Goal: Task Accomplishment & Management: Manage account settings

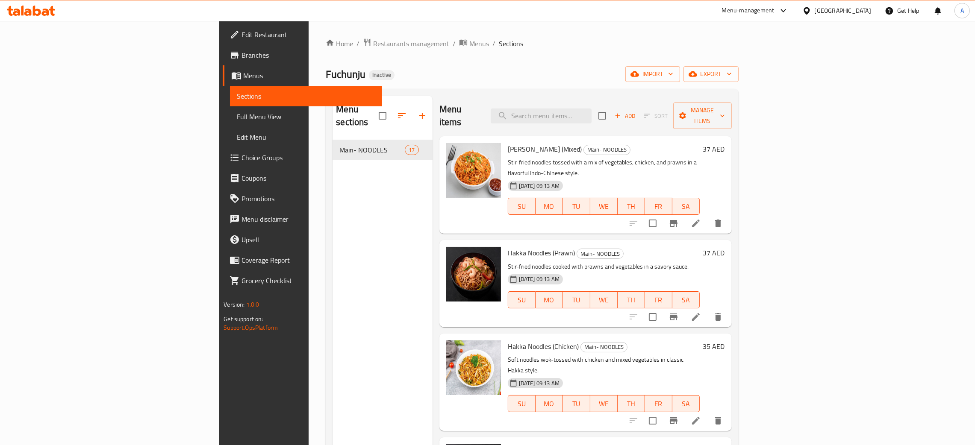
scroll to position [1162, 0]
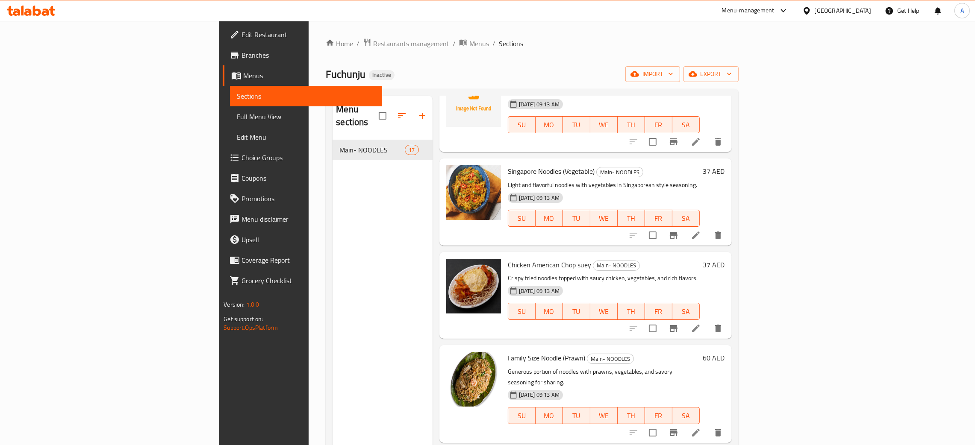
click at [43, 11] on icon at bounding box center [31, 11] width 48 height 10
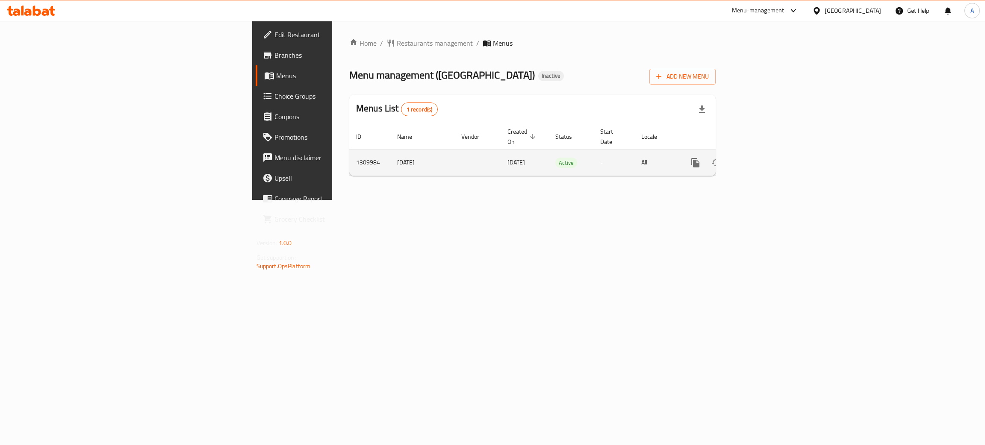
click at [761, 159] on icon "enhanced table" at bounding box center [757, 163] width 8 height 8
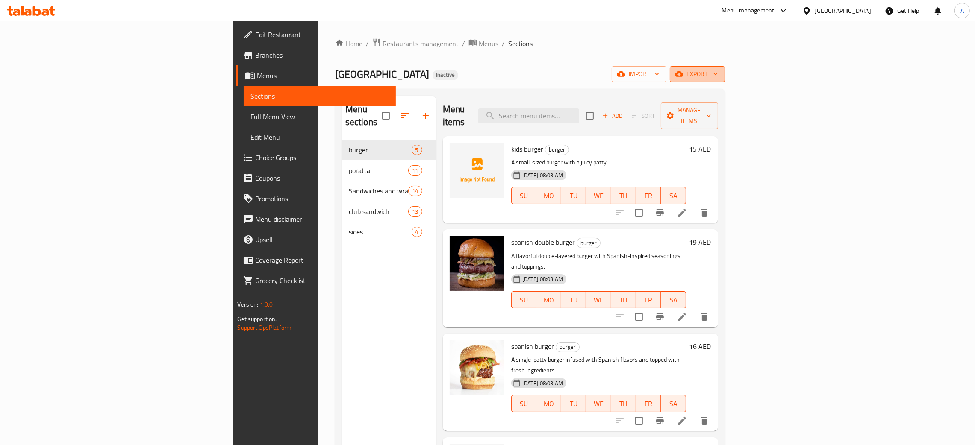
click at [720, 71] on icon "button" at bounding box center [715, 74] width 9 height 9
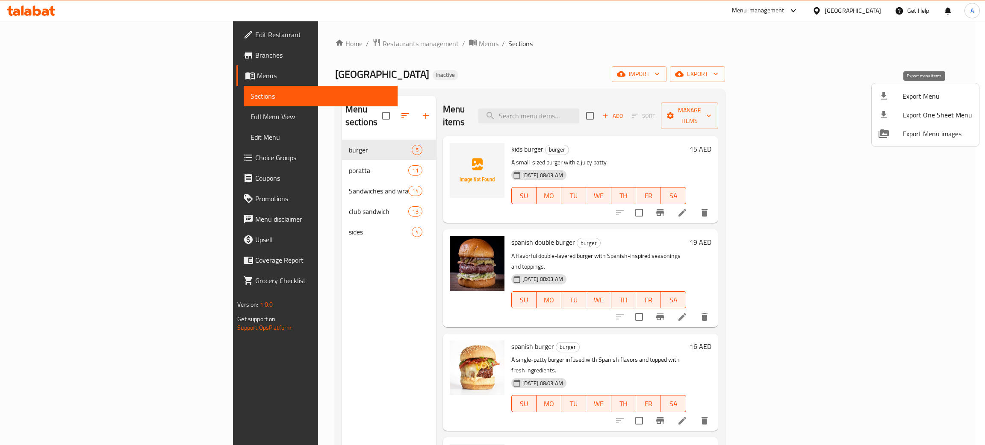
click at [912, 92] on span "Export Menu" at bounding box center [937, 96] width 70 height 10
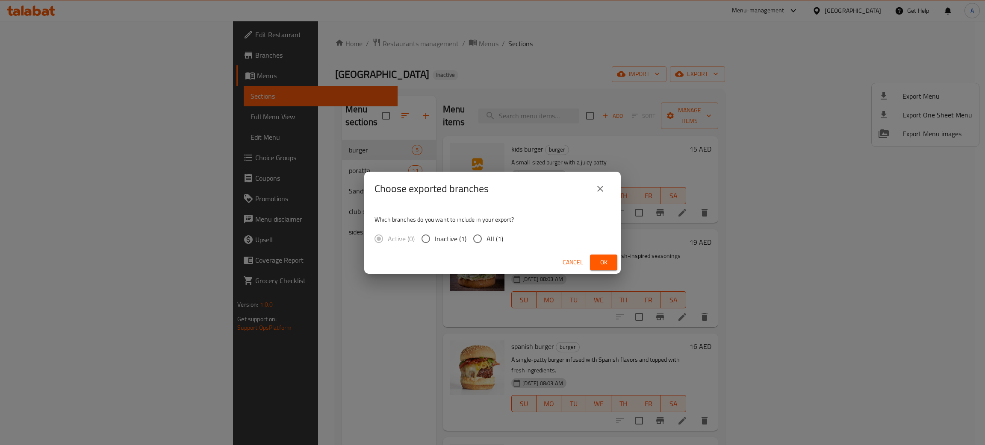
click at [598, 261] on span "Ok" at bounding box center [604, 262] width 14 height 11
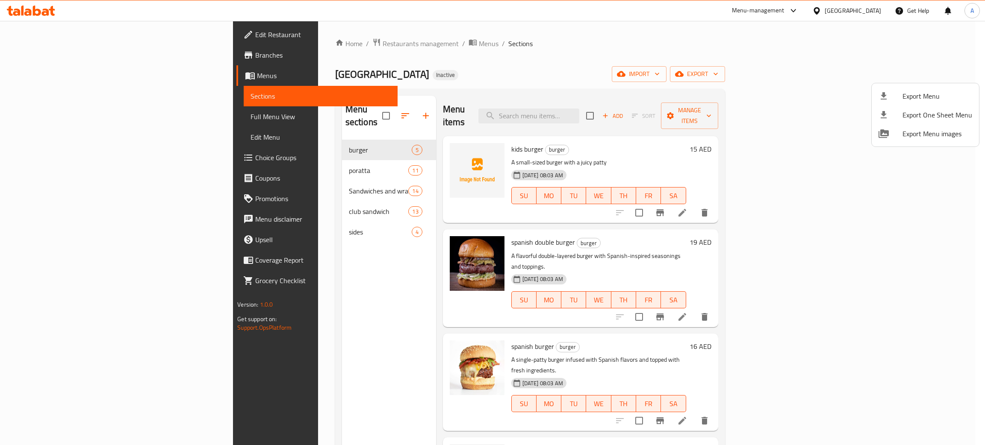
click at [541, 79] on div at bounding box center [492, 222] width 985 height 445
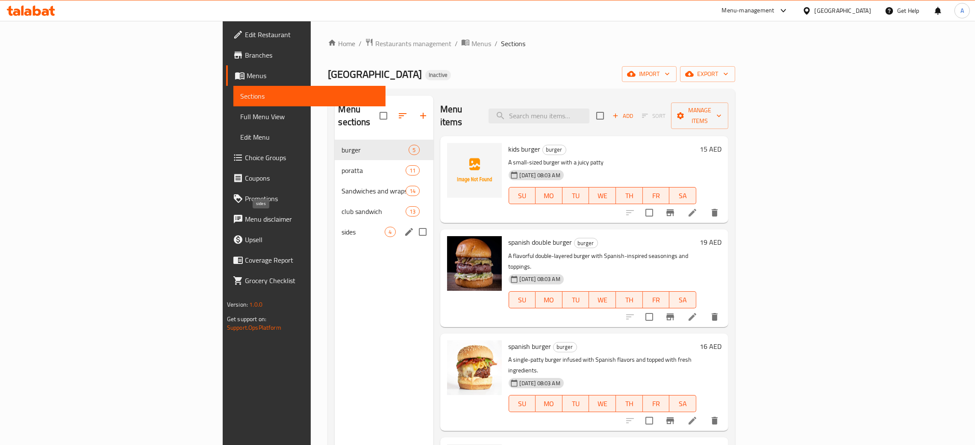
drag, startPoint x: 257, startPoint y: 219, endPoint x: 291, endPoint y: 241, distance: 40.1
click at [341, 227] on span "sides" at bounding box center [362, 232] width 43 height 10
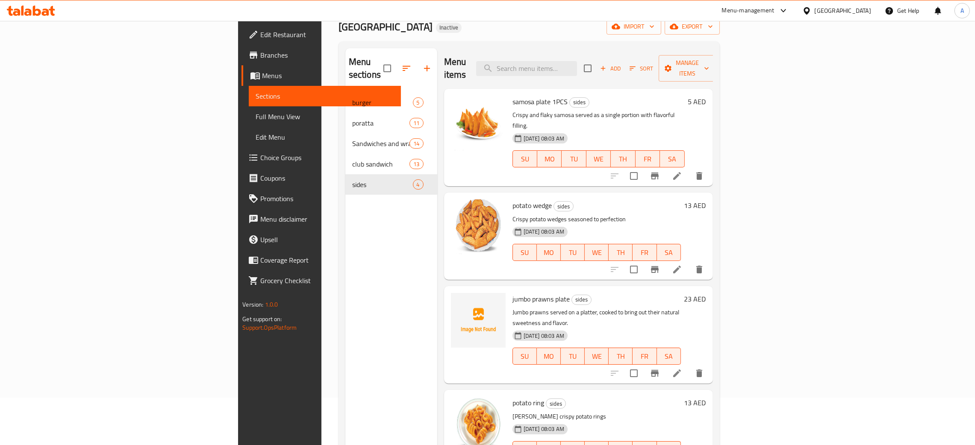
scroll to position [121, 0]
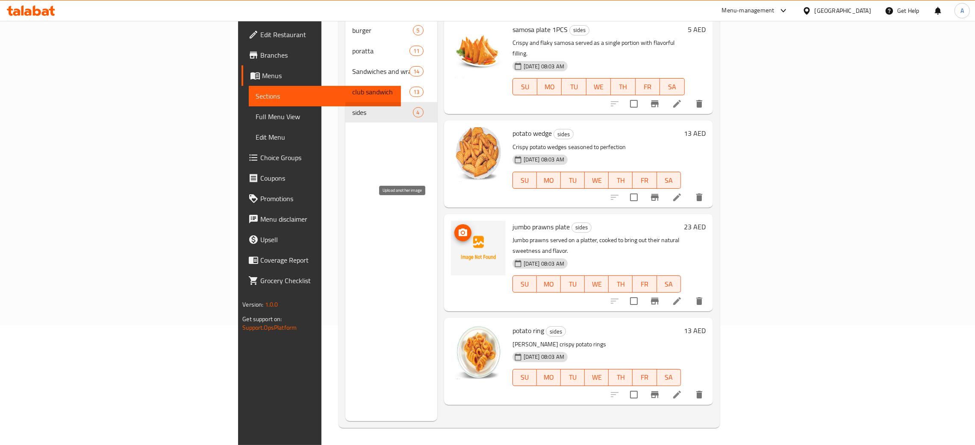
click at [459, 229] on icon "upload picture" at bounding box center [463, 233] width 9 height 8
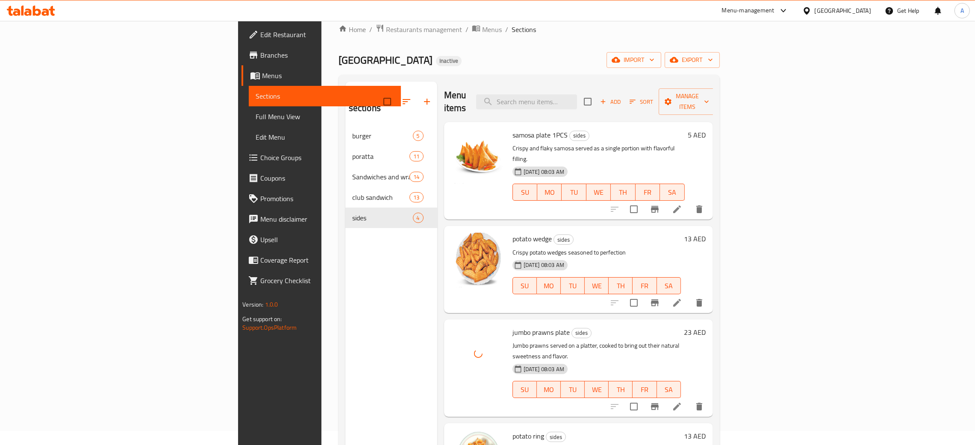
scroll to position [0, 0]
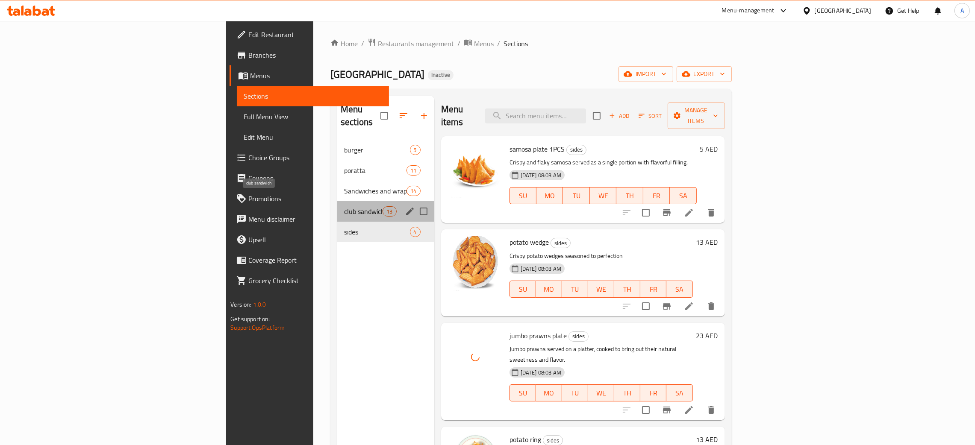
click at [344, 206] on span "club sandwich" at bounding box center [363, 211] width 38 height 10
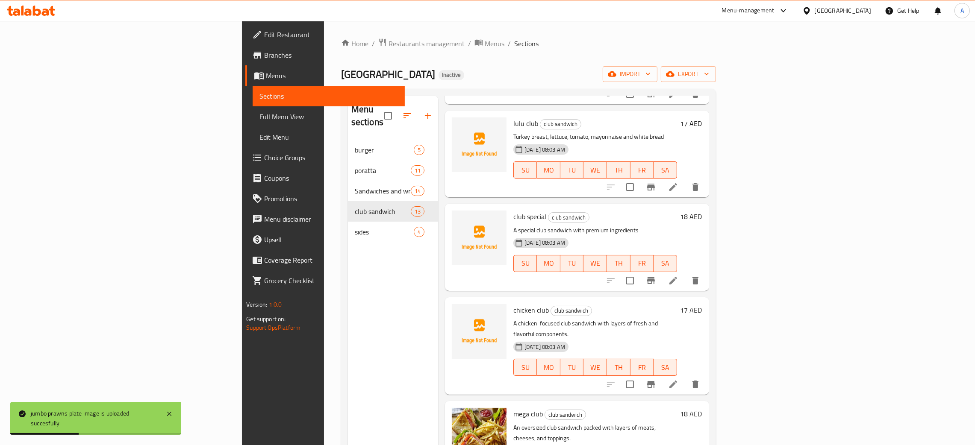
scroll to position [256, 0]
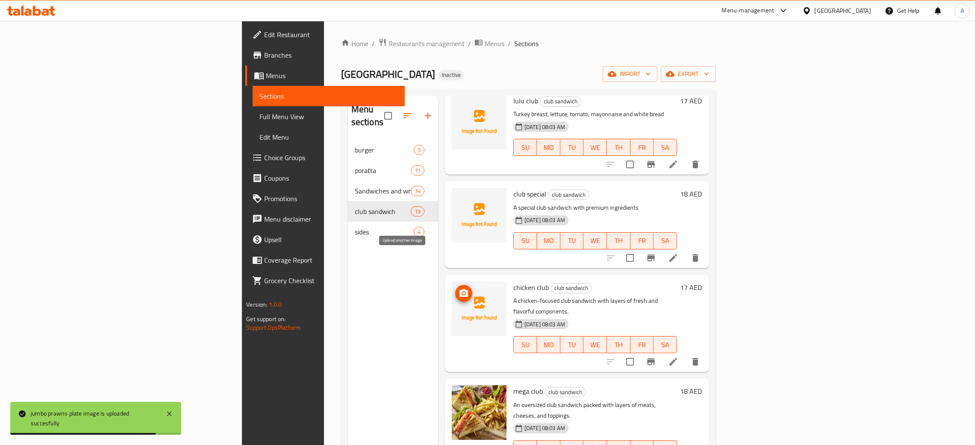
click at [459, 288] on icon "upload picture" at bounding box center [464, 293] width 10 height 10
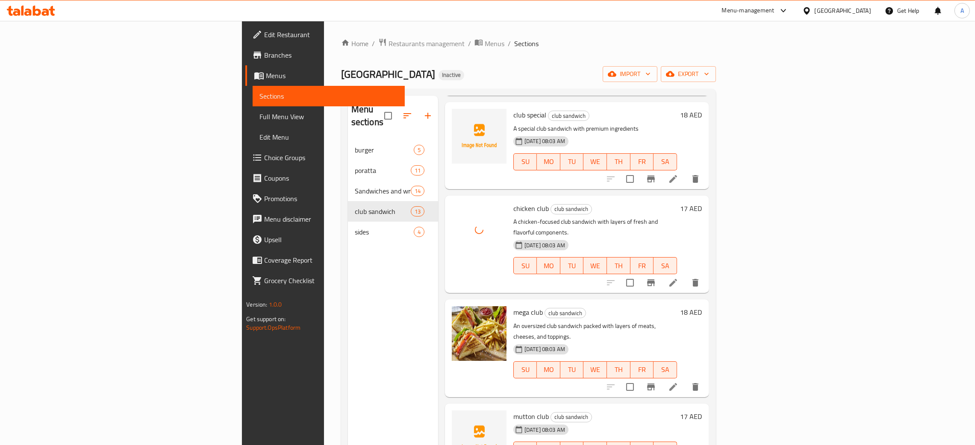
scroll to position [449, 0]
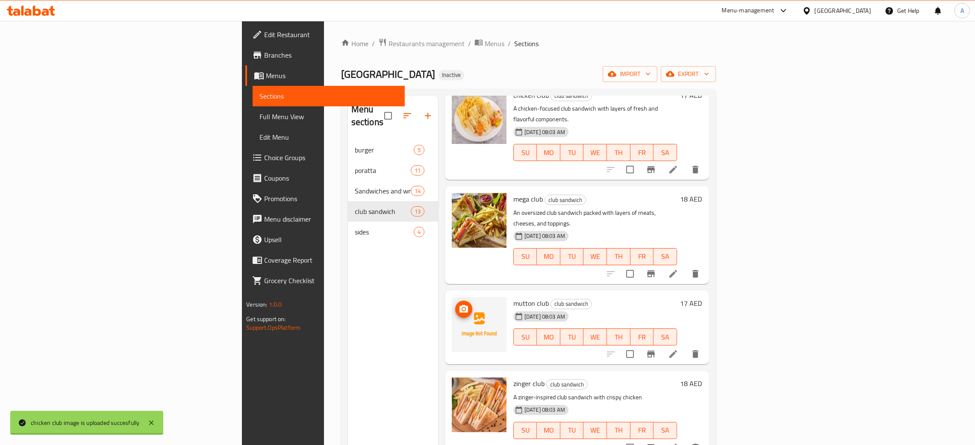
click at [459, 304] on icon "upload picture" at bounding box center [464, 309] width 10 height 10
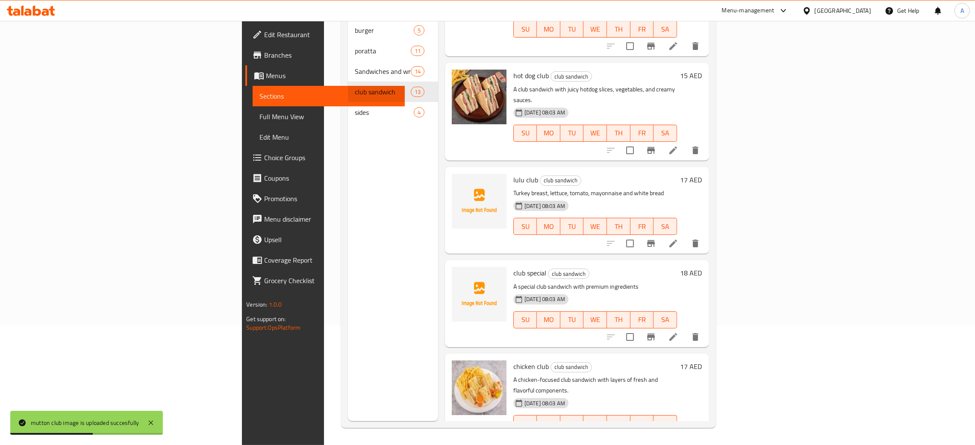
scroll to position [0, 0]
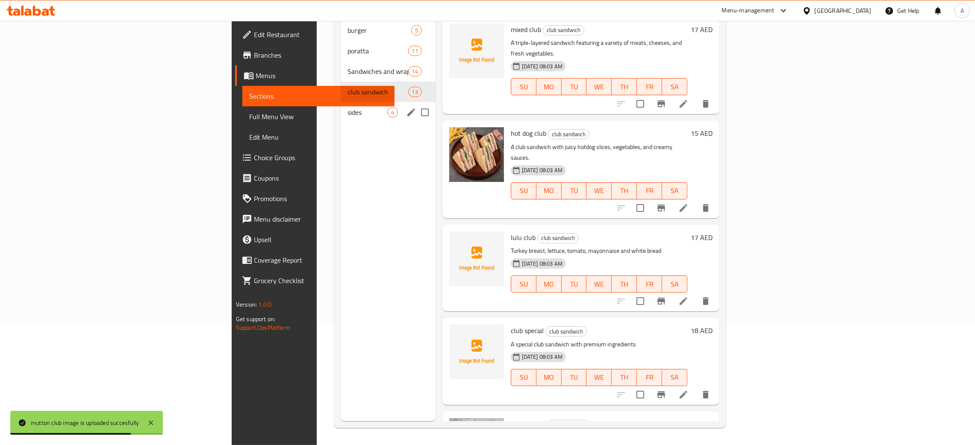
click at [341, 105] on div "sides 4" at bounding box center [388, 112] width 94 height 21
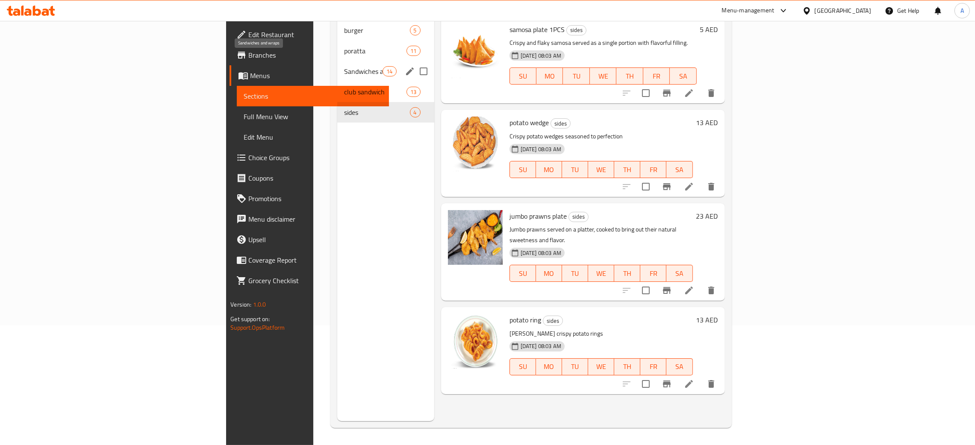
click at [344, 66] on span "Sandwiches and wraps" at bounding box center [363, 71] width 38 height 10
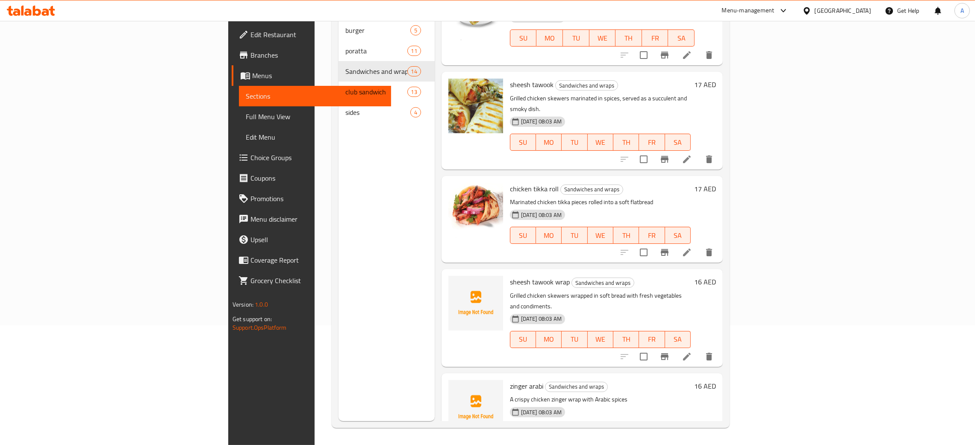
scroll to position [128, 0]
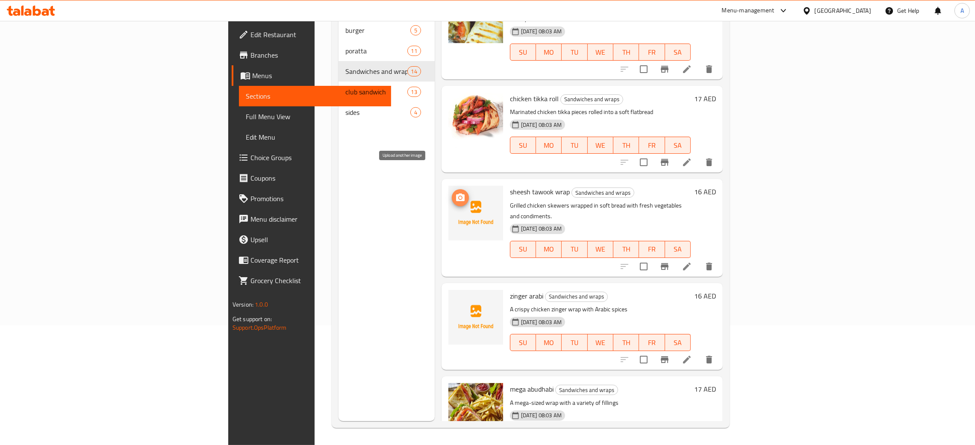
click at [452, 189] on button "upload picture" at bounding box center [460, 197] width 17 height 17
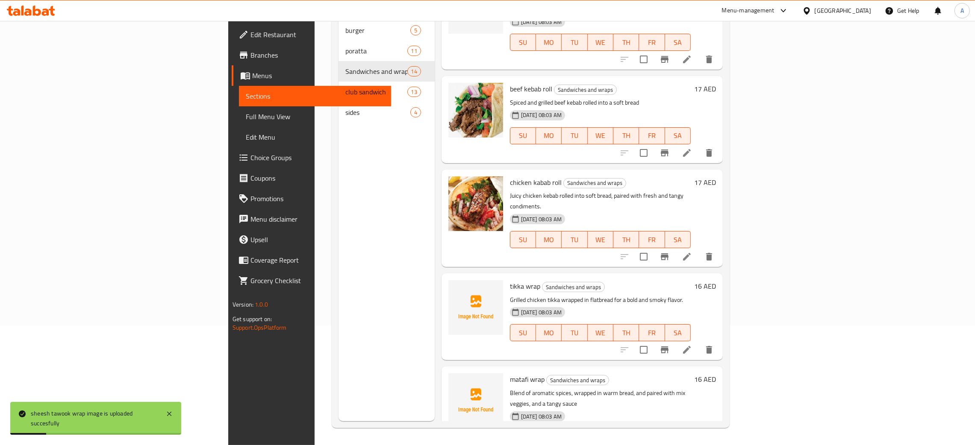
scroll to position [705, 0]
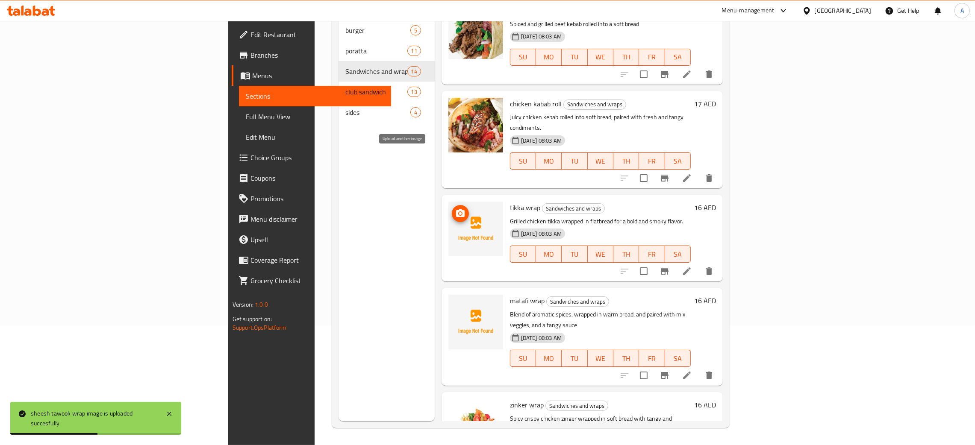
click at [456, 209] on icon "upload picture" at bounding box center [460, 213] width 9 height 8
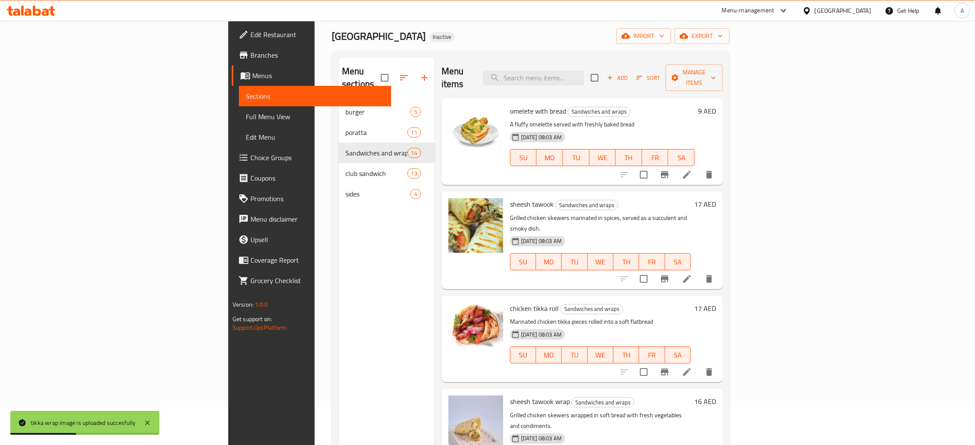
scroll to position [0, 0]
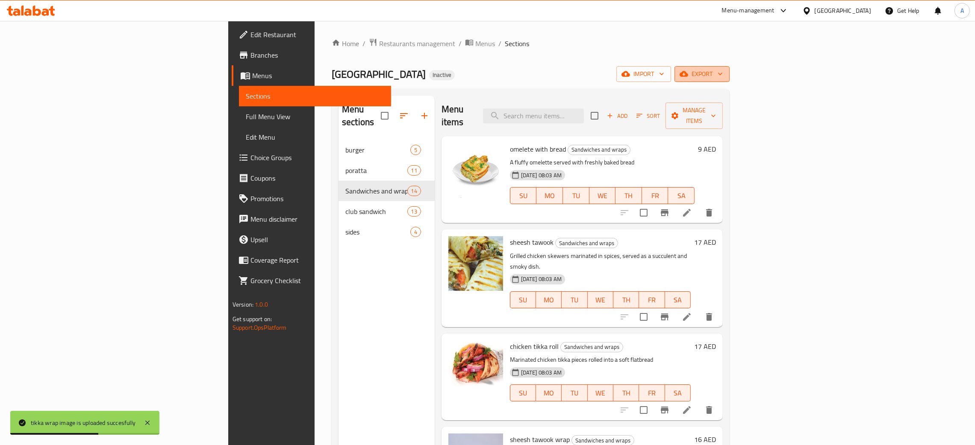
click at [724, 73] on icon "button" at bounding box center [720, 74] width 9 height 9
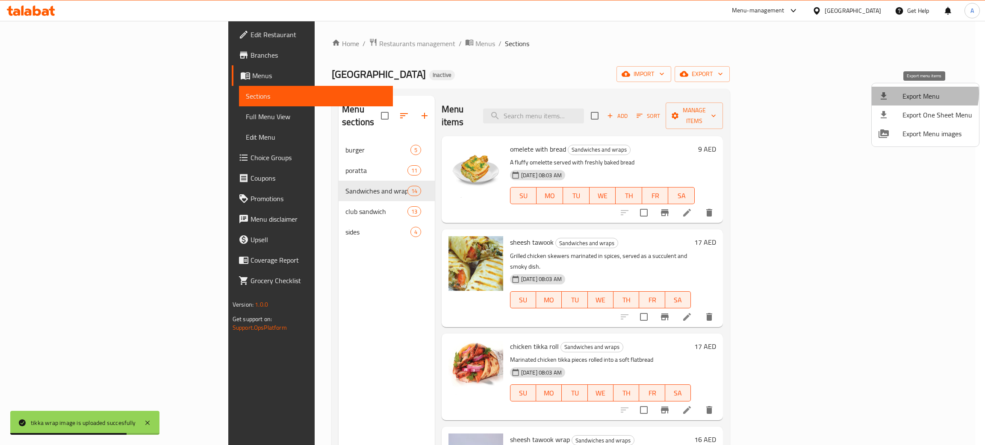
click at [920, 94] on span "Export Menu" at bounding box center [937, 96] width 70 height 10
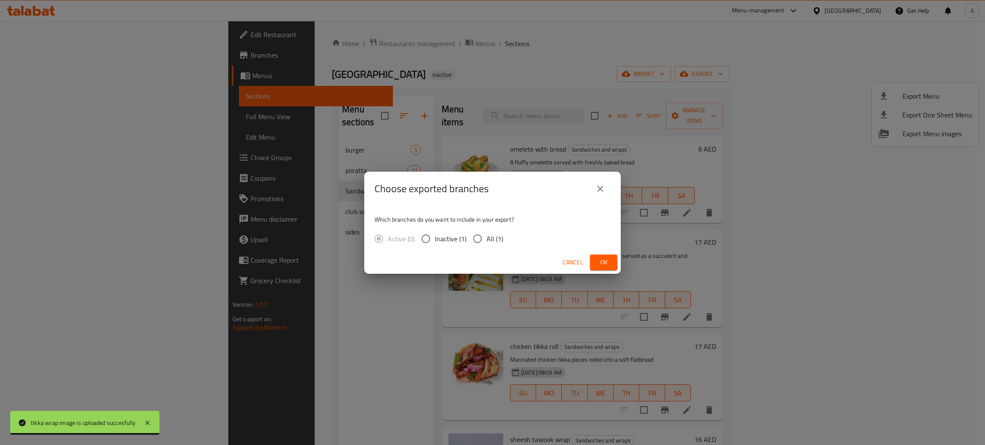
click at [598, 260] on span "Ok" at bounding box center [604, 262] width 14 height 11
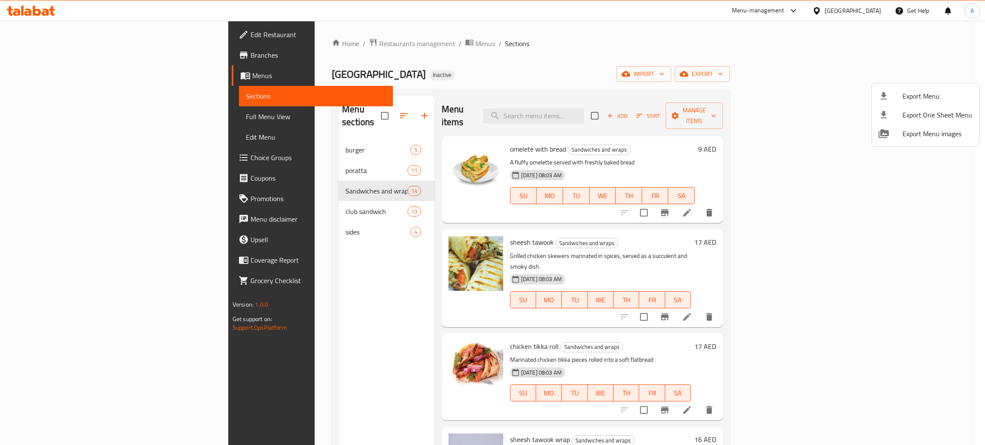
click at [39, 33] on div at bounding box center [492, 222] width 985 height 445
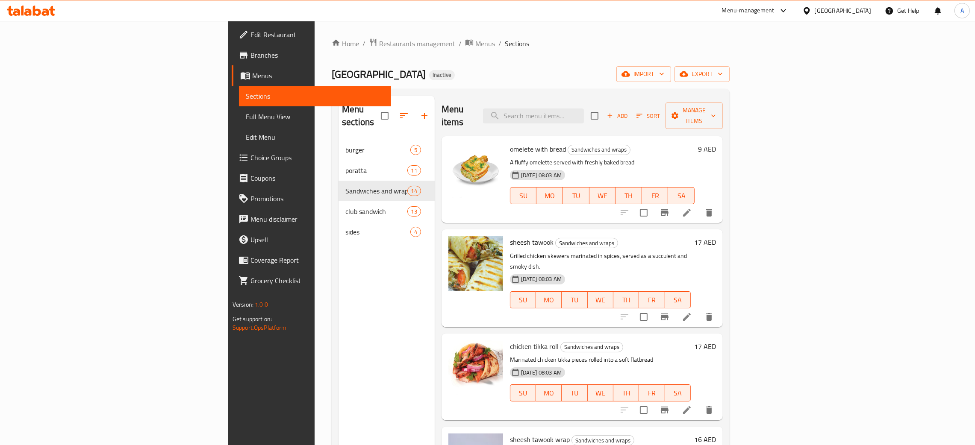
click at [250, 33] on span "Edit Restaurant" at bounding box center [317, 34] width 134 height 10
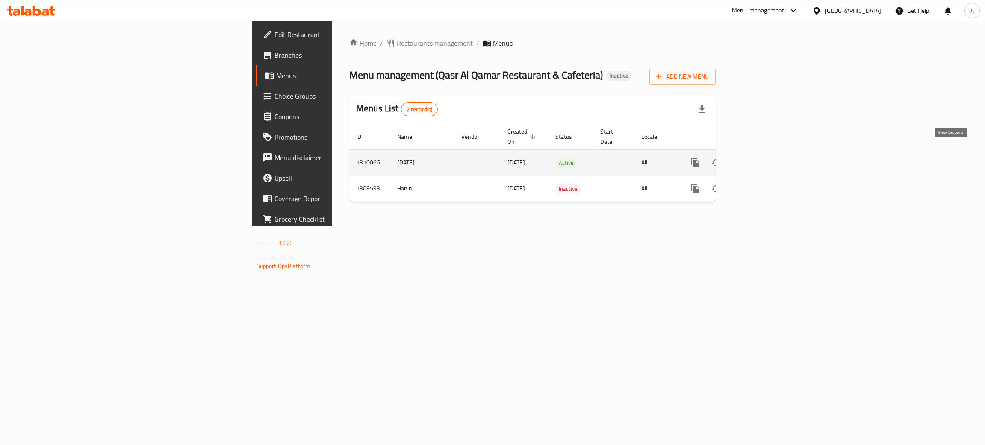
click at [767, 153] on link "enhanced table" at bounding box center [757, 163] width 21 height 21
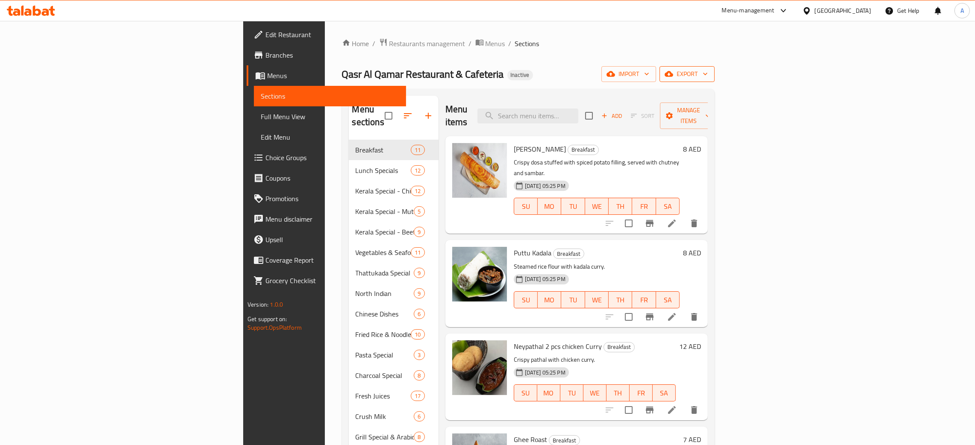
click at [709, 71] on icon "button" at bounding box center [705, 74] width 9 height 9
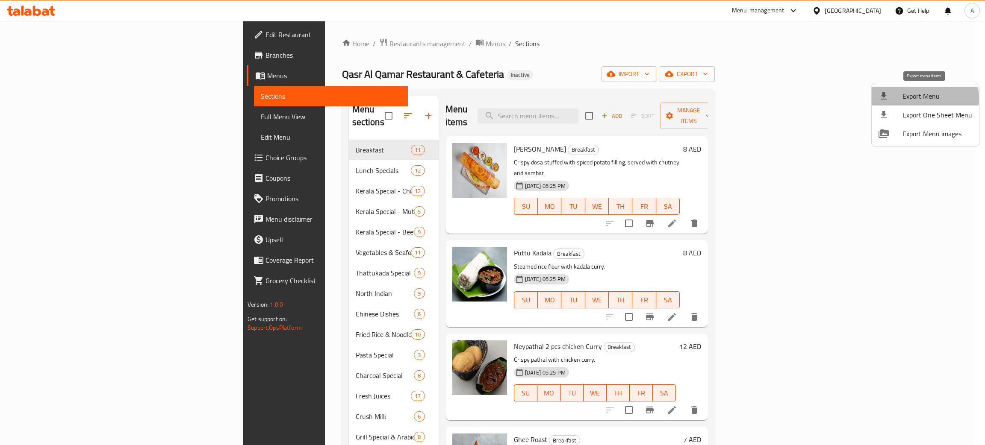
click at [911, 98] on span "Export Menu" at bounding box center [937, 96] width 70 height 10
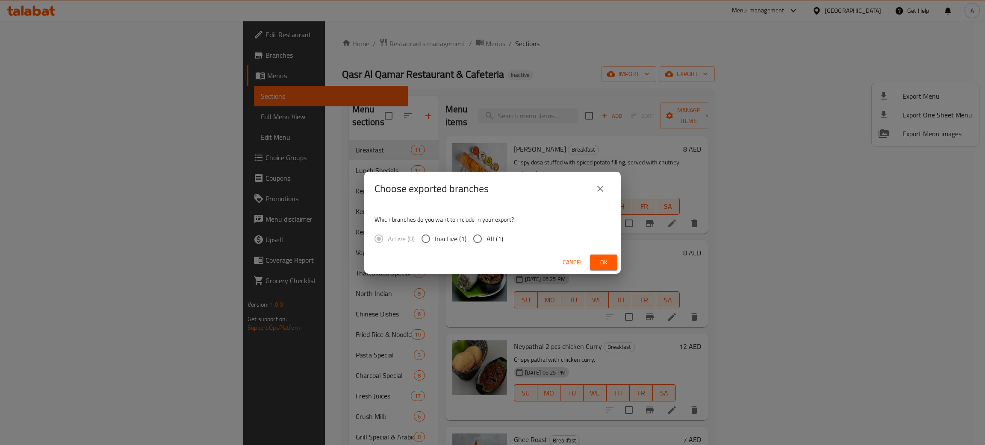
click at [599, 258] on span "Ok" at bounding box center [604, 262] width 14 height 11
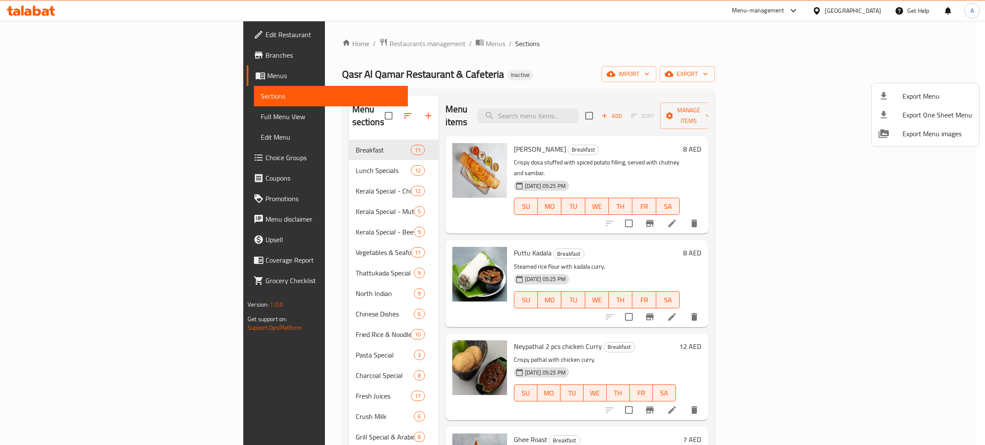
click at [45, 32] on div at bounding box center [492, 222] width 985 height 445
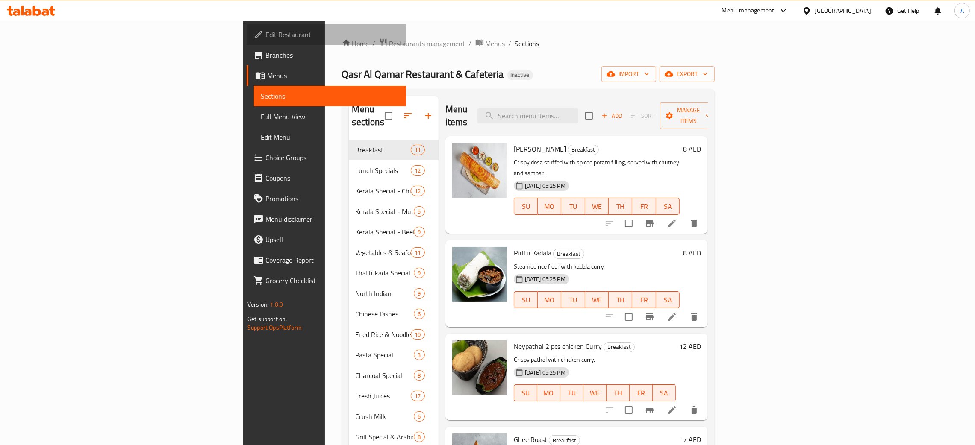
click at [265, 32] on span "Edit Restaurant" at bounding box center [332, 34] width 134 height 10
